Goal: Task Accomplishment & Management: Complete application form

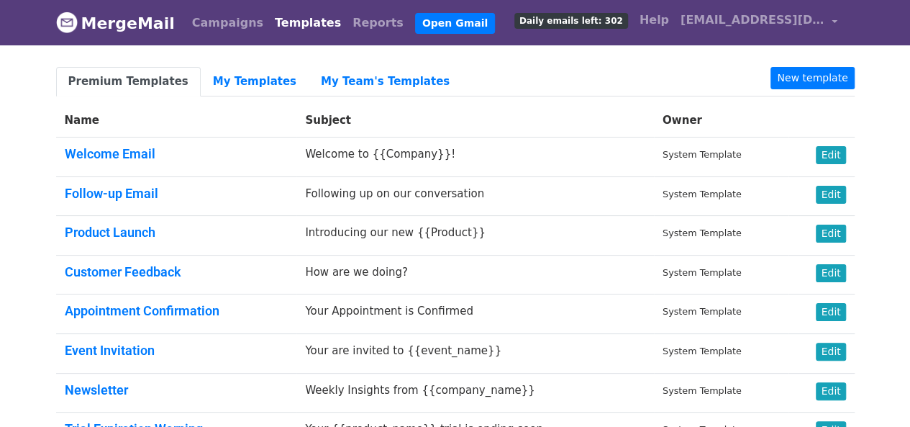
click at [271, 86] on link "My Templates" at bounding box center [255, 82] width 108 height 30
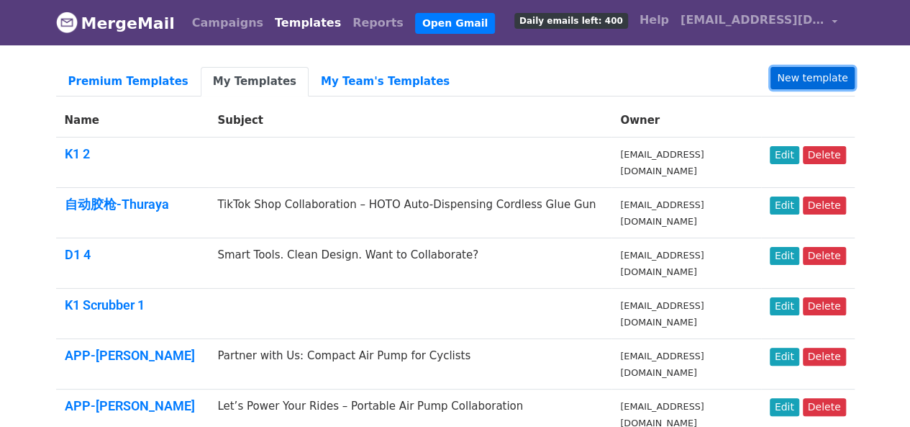
click at [811, 81] on link "New template" at bounding box center [812, 78] width 83 height 22
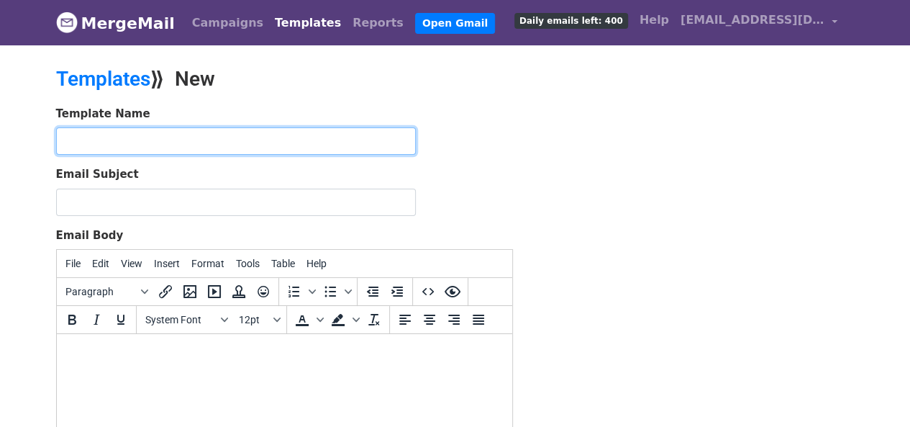
click at [233, 146] on input "text" at bounding box center [236, 140] width 360 height 27
type input "自动胶枪-真真"
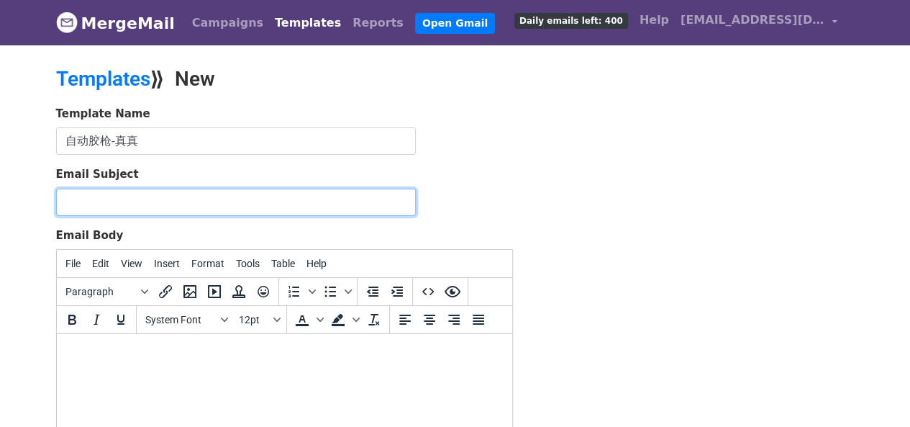
click at [181, 203] on input "Email Subject" at bounding box center [236, 202] width 360 height 27
click at [198, 194] on input "Email Subject" at bounding box center [236, 202] width 360 height 27
paste input "Exciting Collaboration Opportunity – Try Our New Auto Glue Gun!"
click at [95, 202] on input "Exciting Collaboration Opportunity – Try Our New Auto Glue Gun!" at bounding box center [236, 202] width 360 height 27
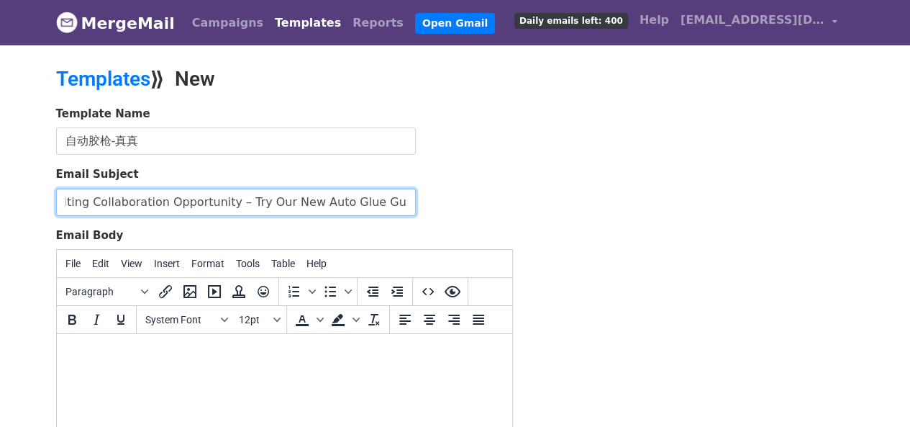
click at [89, 201] on input "Exciting Collaboration Opportunity – Try Our New Auto Glue Gun!" at bounding box center [236, 202] width 360 height 27
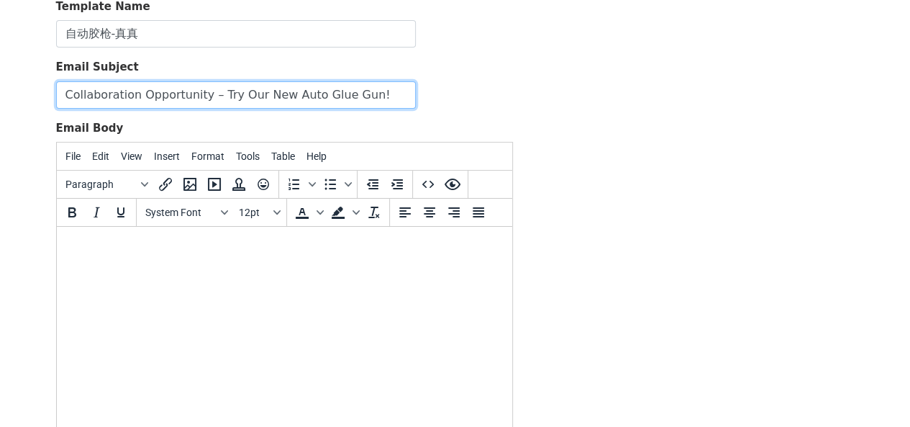
scroll to position [12, 0]
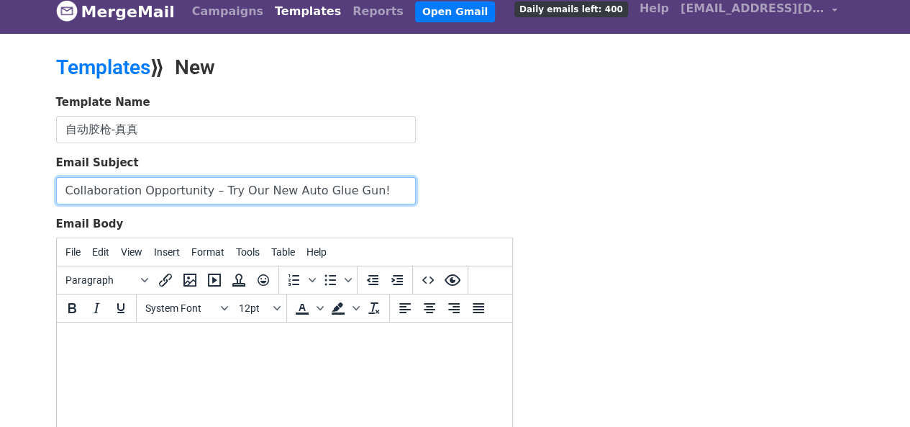
drag, startPoint x: 145, startPoint y: 189, endPoint x: 201, endPoint y: 189, distance: 56.9
click at [201, 189] on input "Collaboration Opportunity – Try Our New Auto Glue Gun!" at bounding box center [236, 190] width 360 height 27
click at [207, 189] on input "Collaboration Opportunity – Try Our New Auto Glue Gun!" at bounding box center [236, 190] width 360 height 27
drag, startPoint x: 66, startPoint y: 189, endPoint x: 402, endPoint y: 196, distance: 335.4
click at [402, 196] on input "Collaboration Opportunity – Try Our New Auto Glue Gun!" at bounding box center [236, 190] width 360 height 27
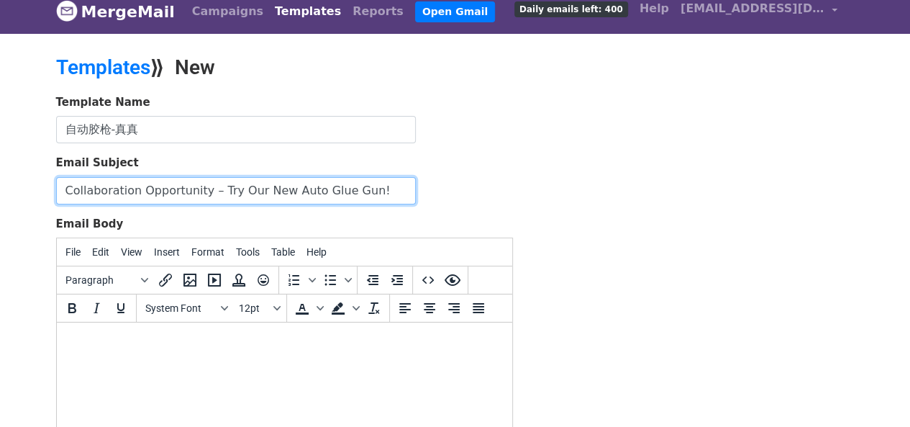
paste input "Exciting"
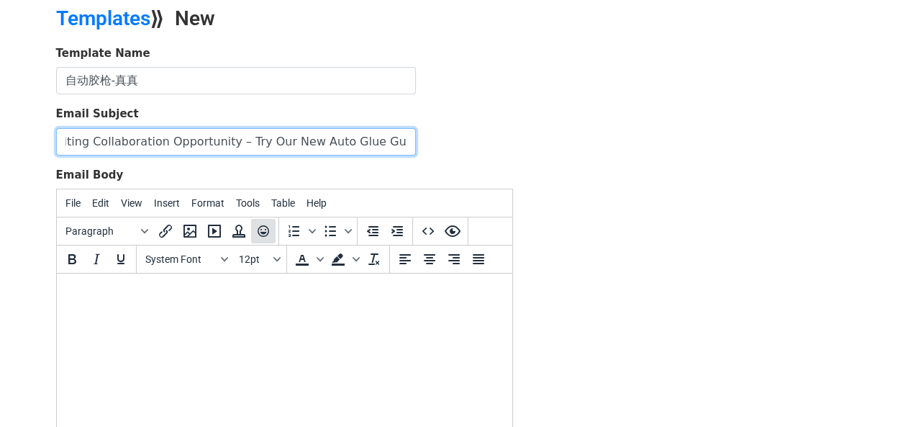
scroll to position [83, 0]
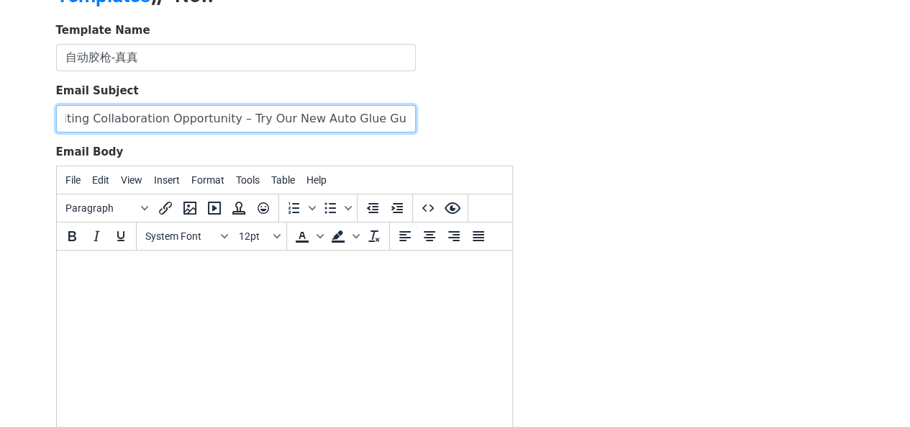
type input "Exciting Collaboration Opportunity – Try Our New Auto Glue Gun!"
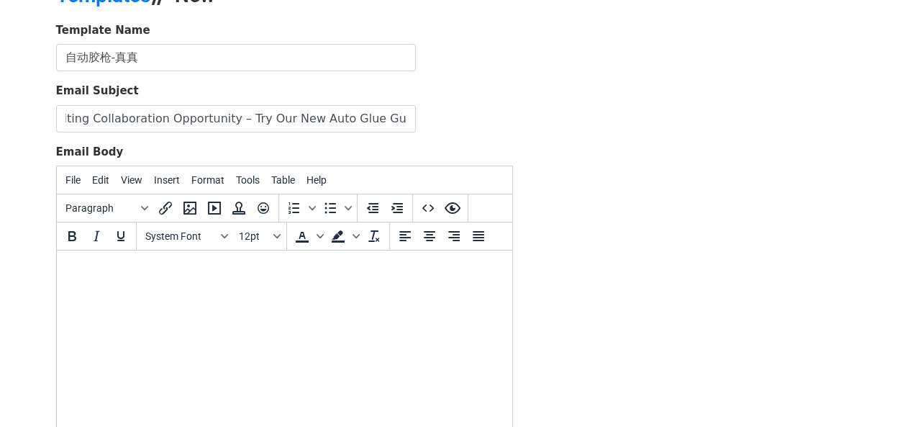
click at [132, 275] on body at bounding box center [284, 270] width 432 height 16
paste body
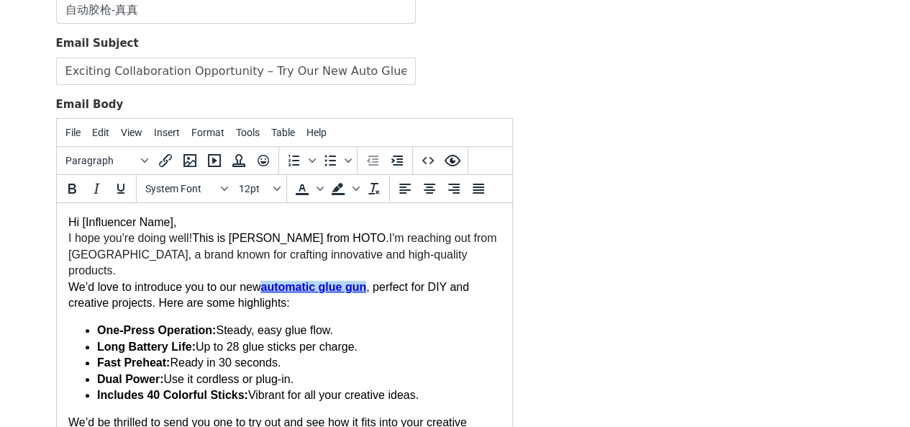
click at [303, 281] on span "automatic glue gun" at bounding box center [313, 287] width 106 height 12
click at [320, 281] on span "automatic glue gun" at bounding box center [313, 287] width 106 height 12
click at [324, 281] on span "automatic glue gun" at bounding box center [313, 287] width 106 height 12
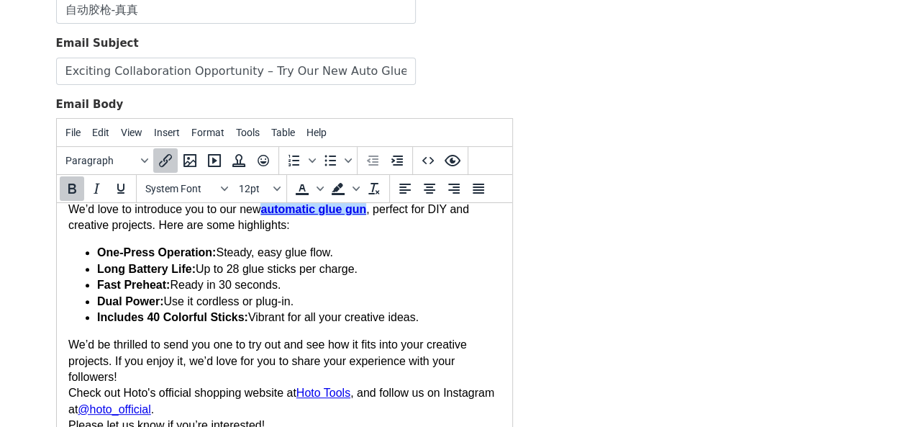
scroll to position [142, 0]
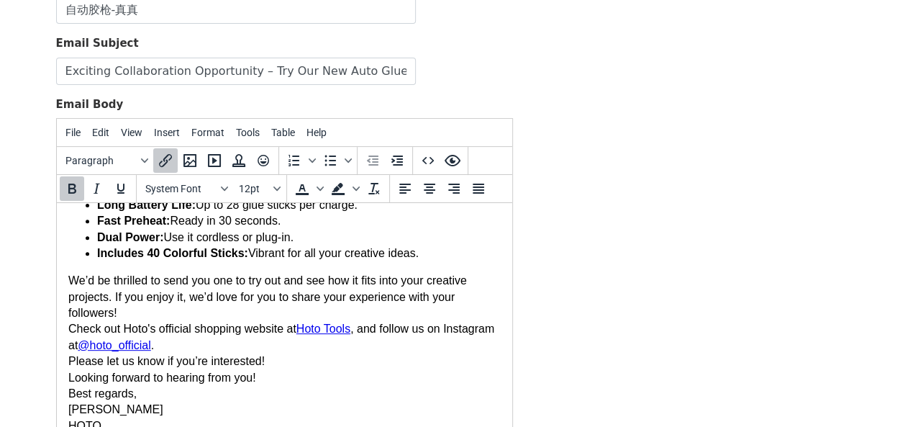
click at [312, 322] on span "Hoto Tools" at bounding box center [323, 328] width 54 height 12
click at [150, 339] on span "@hoto_official" at bounding box center [113, 345] width 73 height 12
click at [173, 371] on span "Looking forward to hearing from you!" at bounding box center [162, 377] width 188 height 12
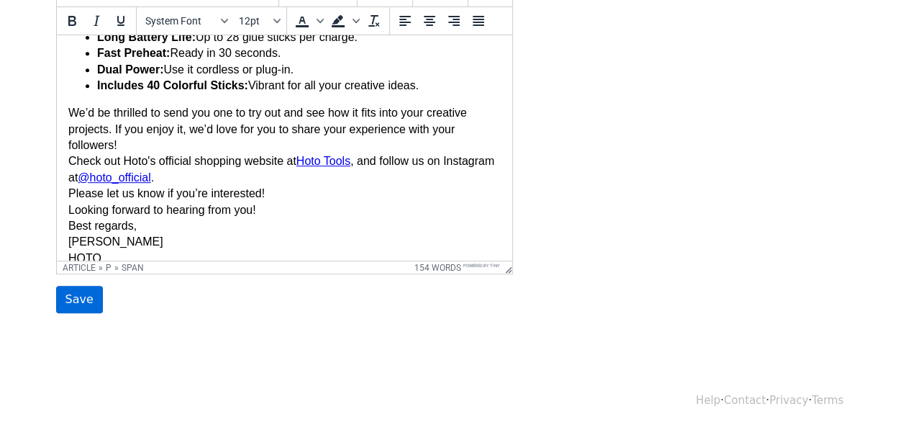
scroll to position [299, 0]
click at [81, 298] on input "Save" at bounding box center [79, 298] width 47 height 27
